Goal: Transaction & Acquisition: Book appointment/travel/reservation

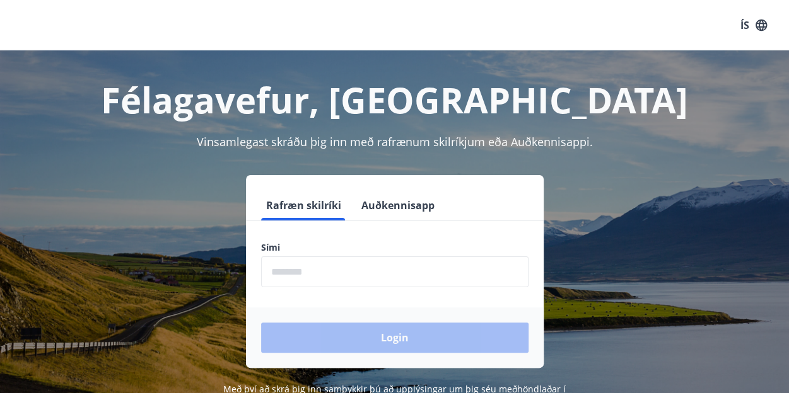
click at [339, 276] on input "phone" at bounding box center [394, 272] width 267 height 31
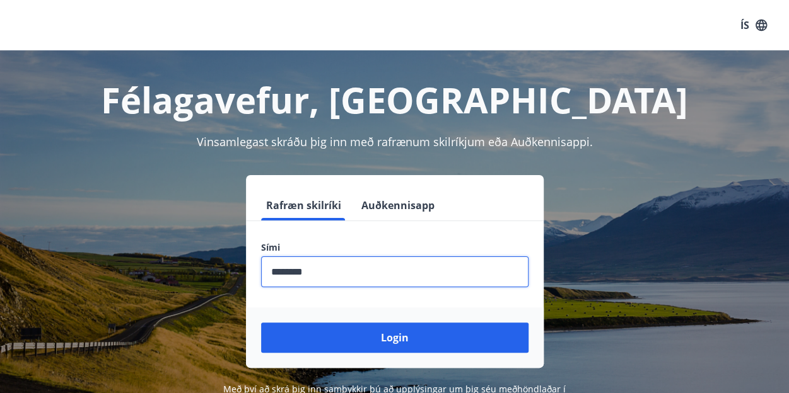
type input "********"
click at [261, 323] on button "Login" at bounding box center [394, 338] width 267 height 30
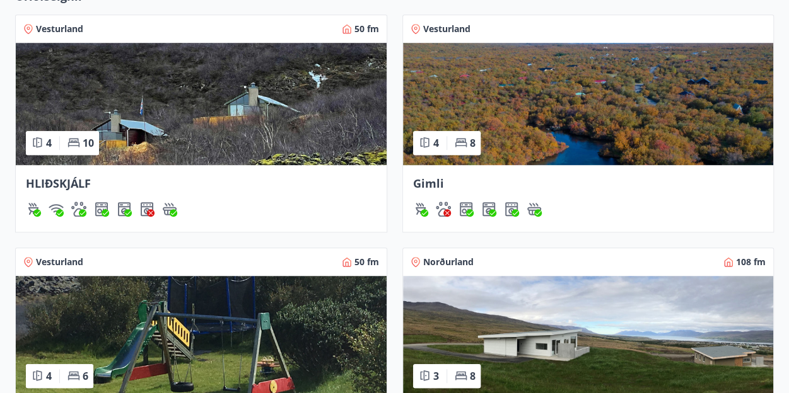
scroll to position [144, 0]
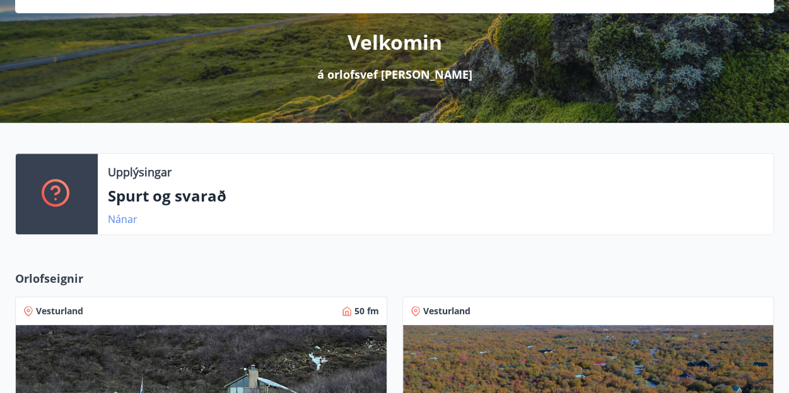
click at [117, 216] on link "Nánar" at bounding box center [123, 219] width 30 height 14
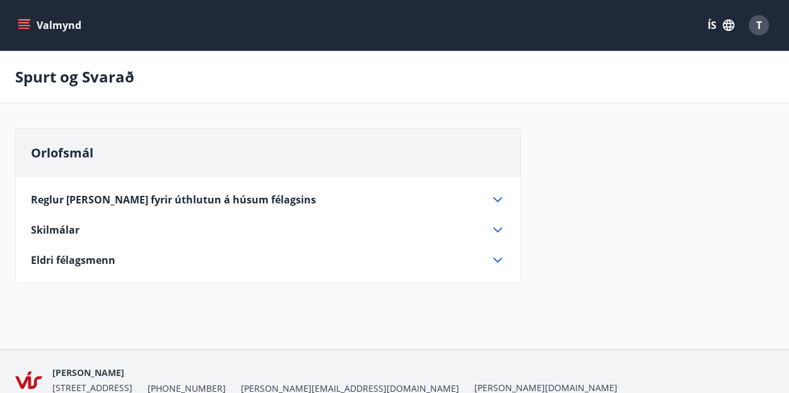
scroll to position [61, 0]
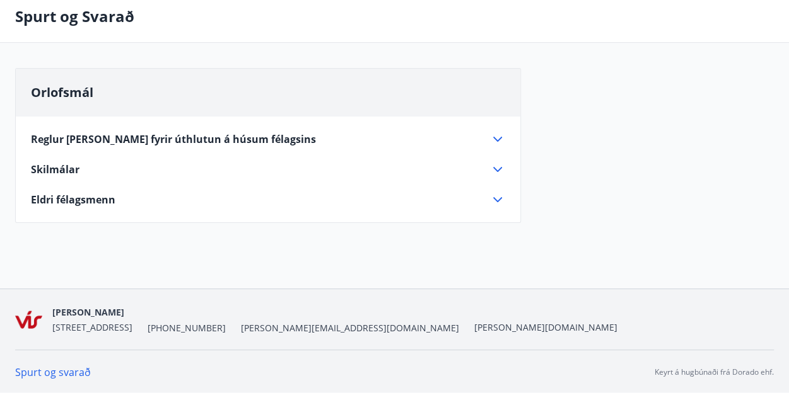
click at [499, 134] on icon at bounding box center [497, 139] width 15 height 15
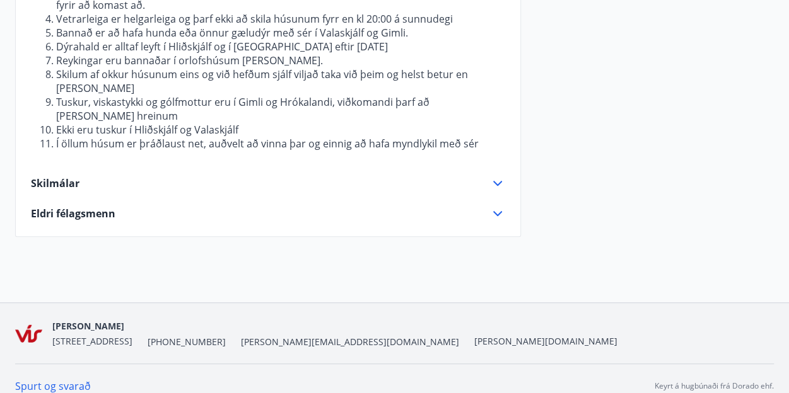
click at [495, 176] on icon at bounding box center [497, 183] width 15 height 15
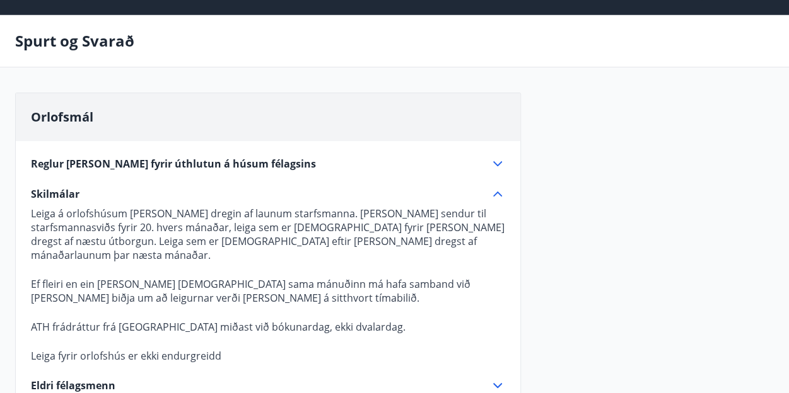
scroll to position [0, 0]
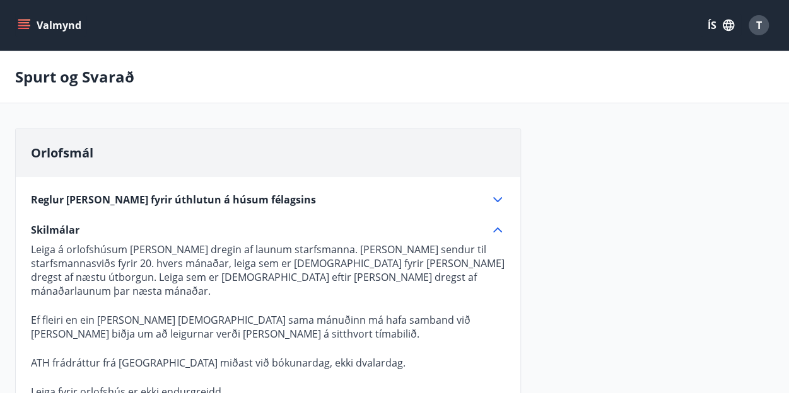
click at [490, 197] on icon at bounding box center [497, 199] width 15 height 15
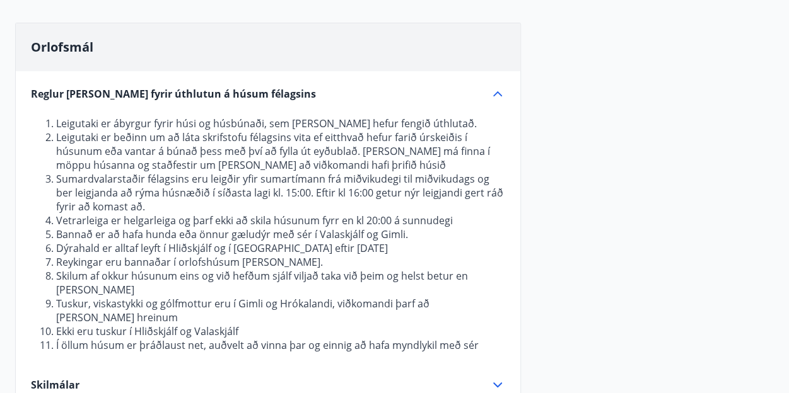
scroll to position [126, 0]
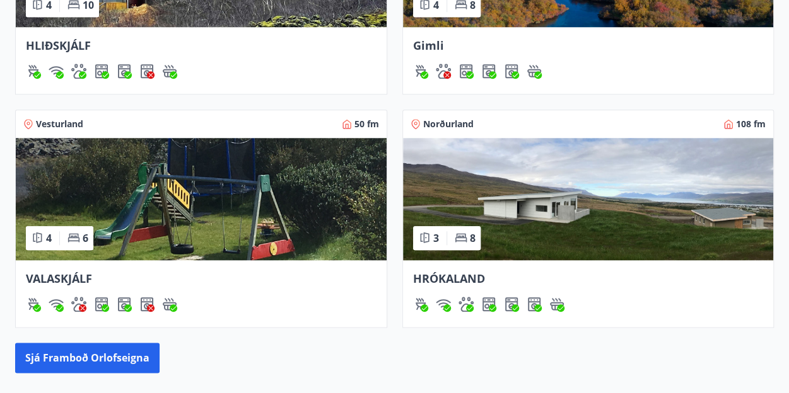
scroll to position [711, 0]
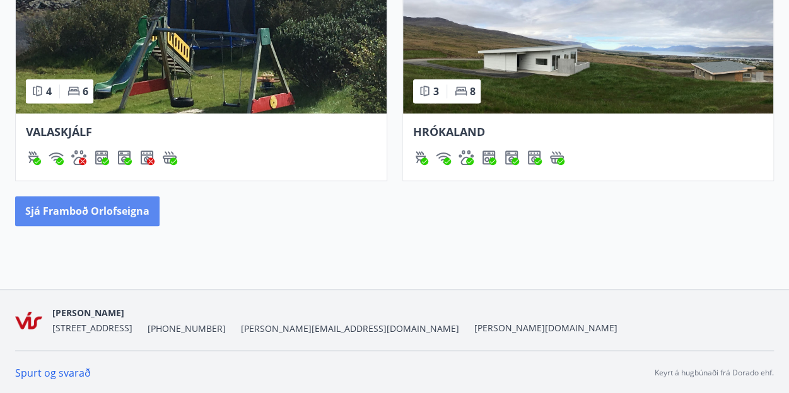
click at [88, 217] on button "Sjá framboð orlofseigna" at bounding box center [87, 211] width 144 height 30
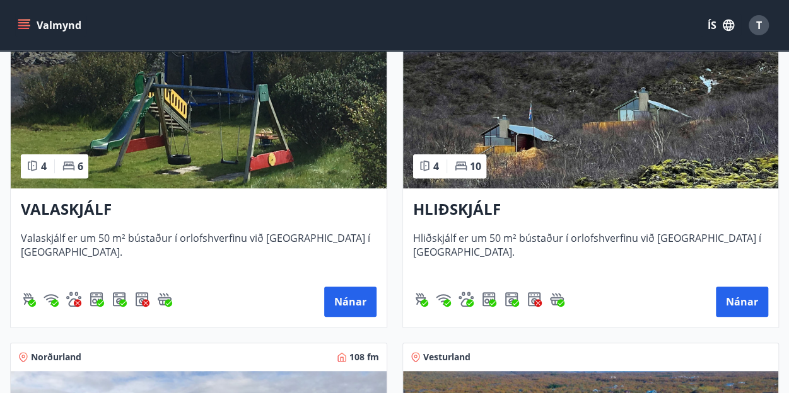
scroll to position [656, 0]
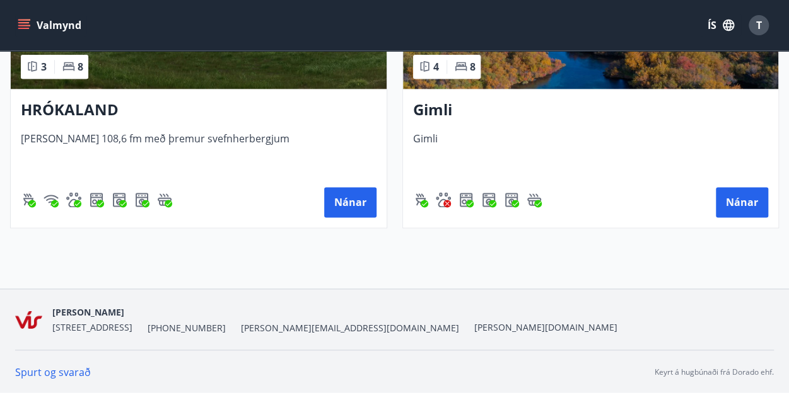
click at [425, 118] on h3 "Gimli" at bounding box center [591, 110] width 356 height 23
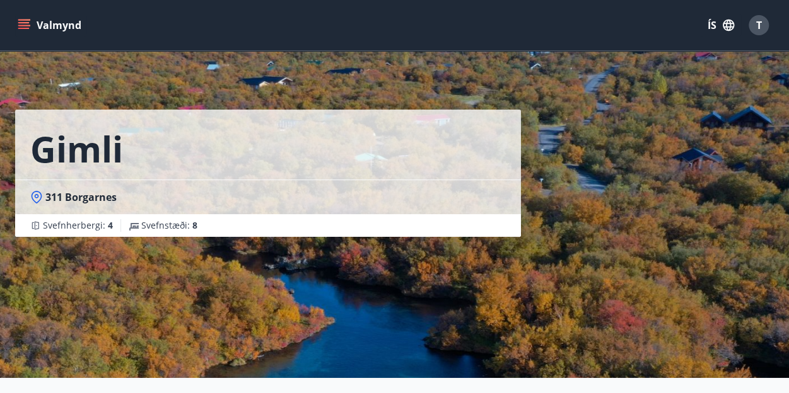
click at [30, 28] on icon "menu" at bounding box center [24, 25] width 13 height 13
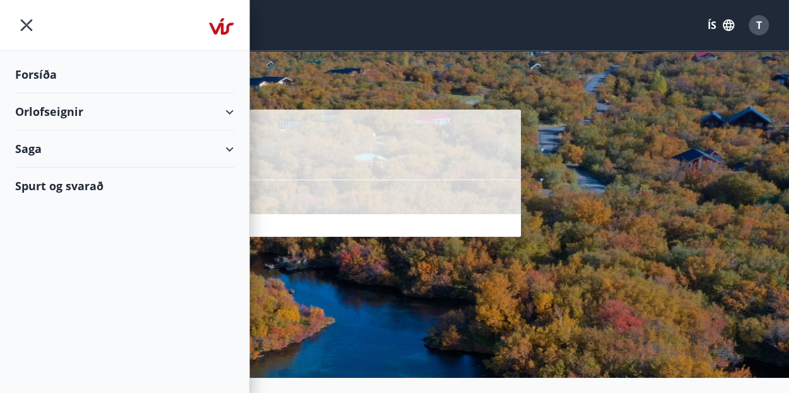
click at [170, 115] on div "Orlofseignir" at bounding box center [124, 111] width 219 height 37
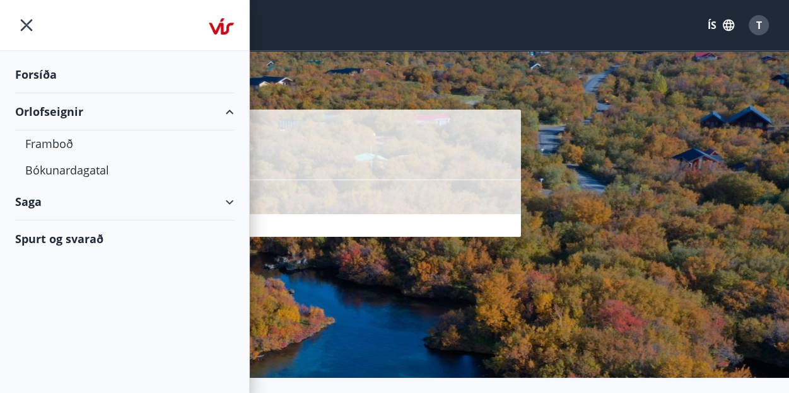
click at [20, 202] on div "Saga" at bounding box center [124, 201] width 219 height 37
